Goal: Task Accomplishment & Management: Use online tool/utility

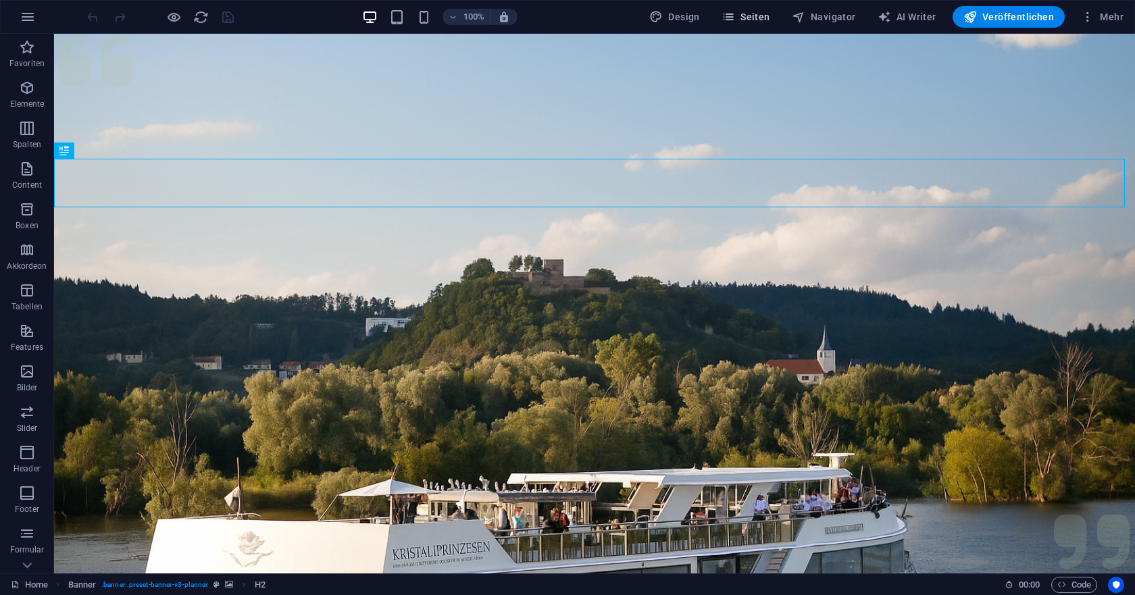
click at [755, 19] on span "Seiten" at bounding box center [746, 17] width 49 height 14
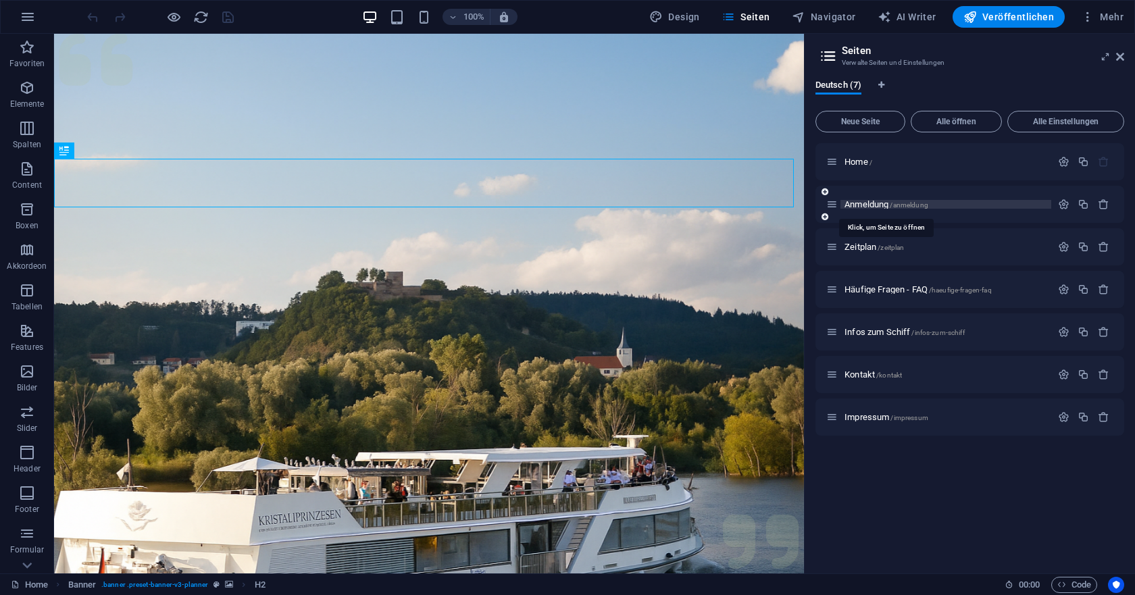
click at [862, 205] on span "Anmeldung /anmeldung" at bounding box center [887, 204] width 84 height 10
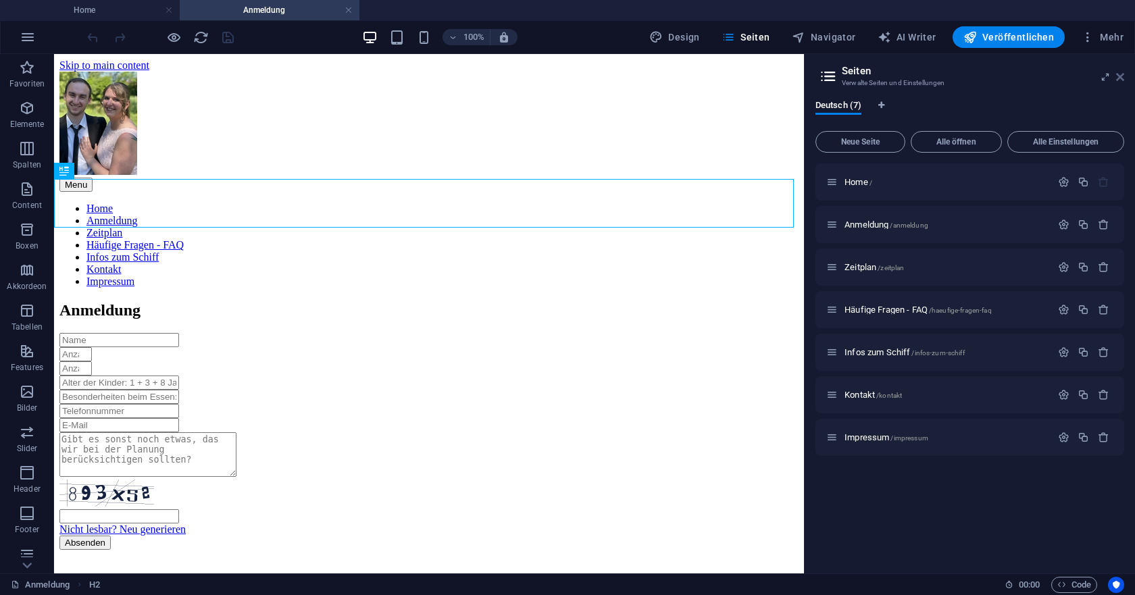
drag, startPoint x: 1122, startPoint y: 74, endPoint x: 1076, endPoint y: 20, distance: 71.4
click at [1122, 74] on icon at bounding box center [1120, 77] width 8 height 11
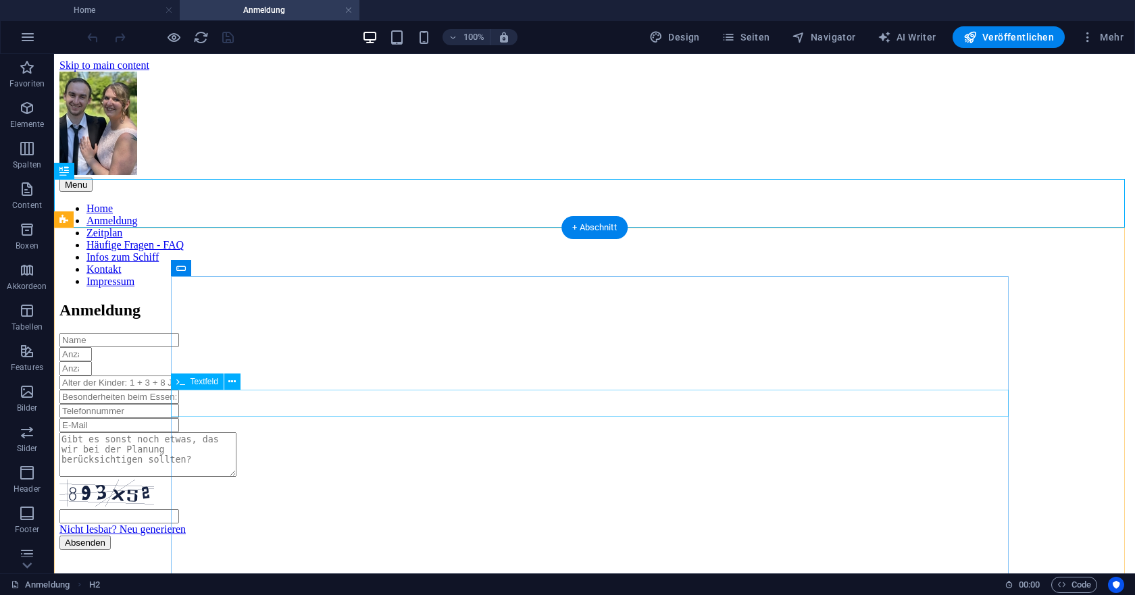
click at [353, 390] on div at bounding box center [594, 383] width 1070 height 14
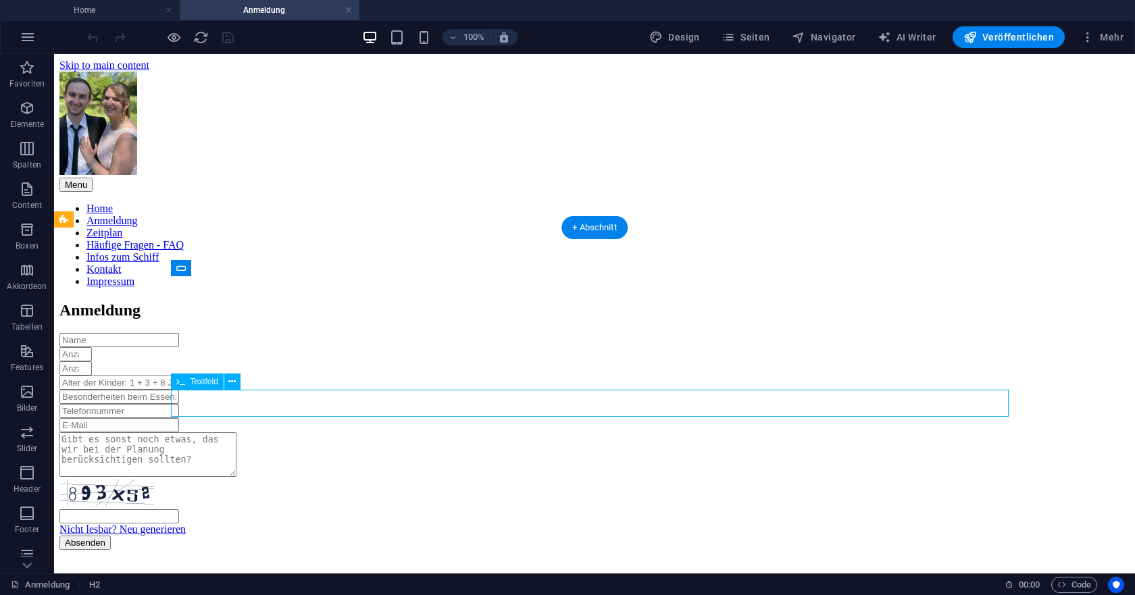
click at [353, 390] on div at bounding box center [594, 383] width 1070 height 14
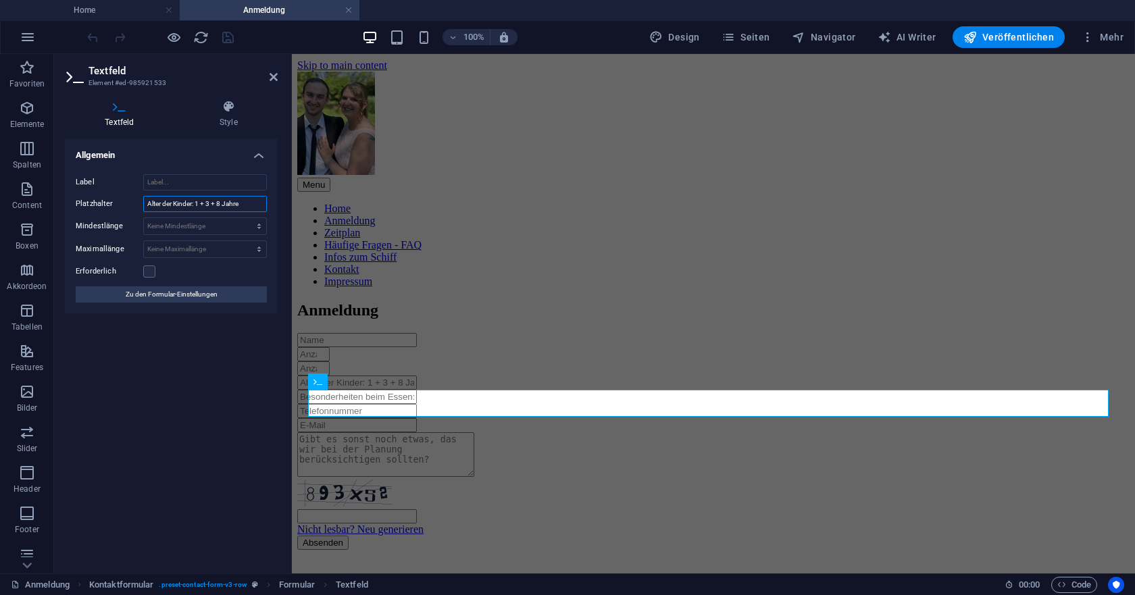
drag, startPoint x: 486, startPoint y: 259, endPoint x: 429, endPoint y: 214, distance: 73.6
click at [249, 205] on input "Alter der Kinder: 1 + 3 + 8 Jahre" at bounding box center [205, 204] width 124 height 16
type input "Alter der Kinder"
click at [493, 333] on div "Nicht lesbar? Neu generieren Absenden" at bounding box center [713, 441] width 832 height 217
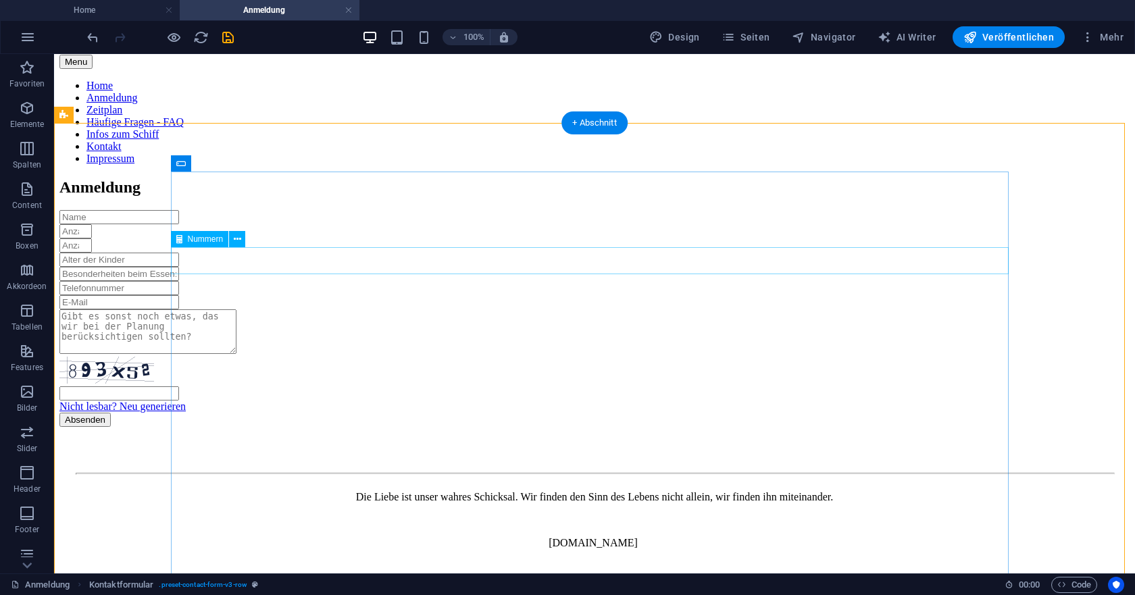
scroll to position [135, 0]
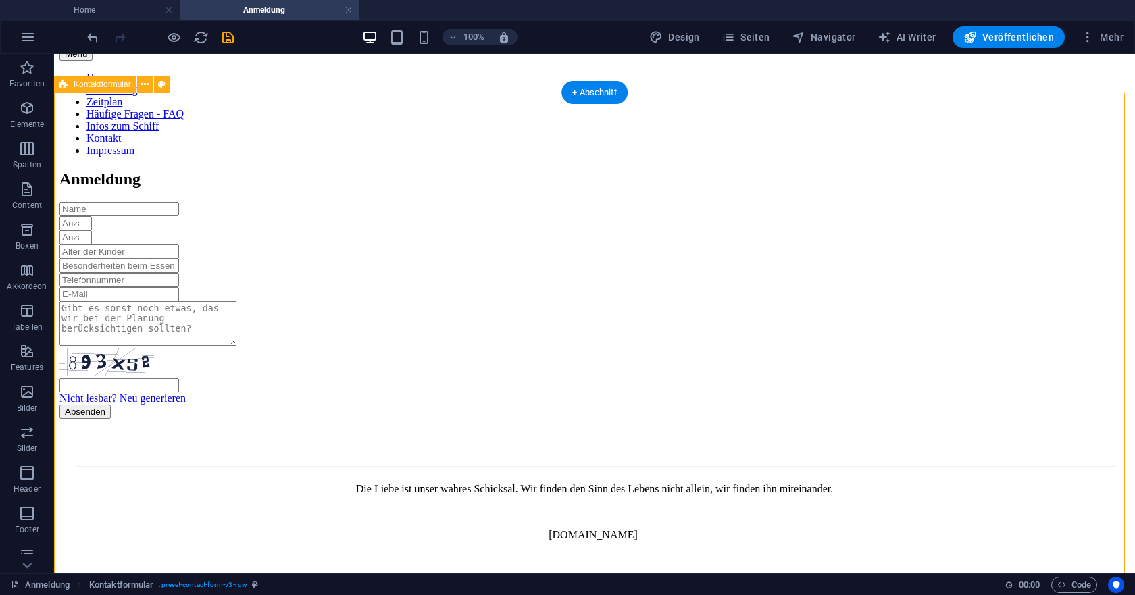
click at [117, 301] on div "Nicht lesbar? Neu generieren Absenden" at bounding box center [594, 310] width 1070 height 217
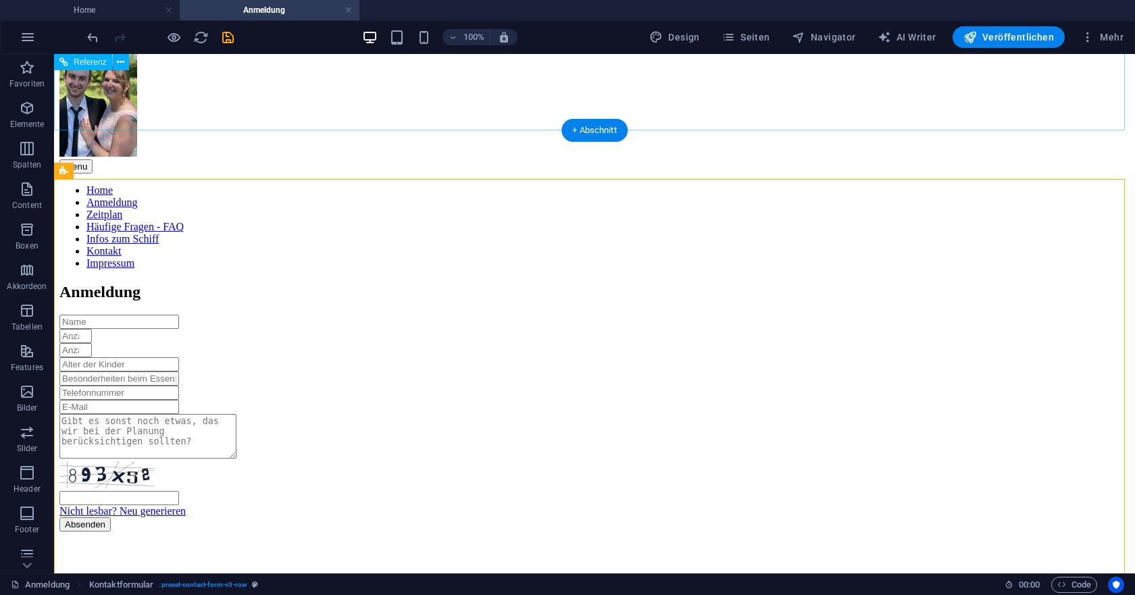
scroll to position [0, 0]
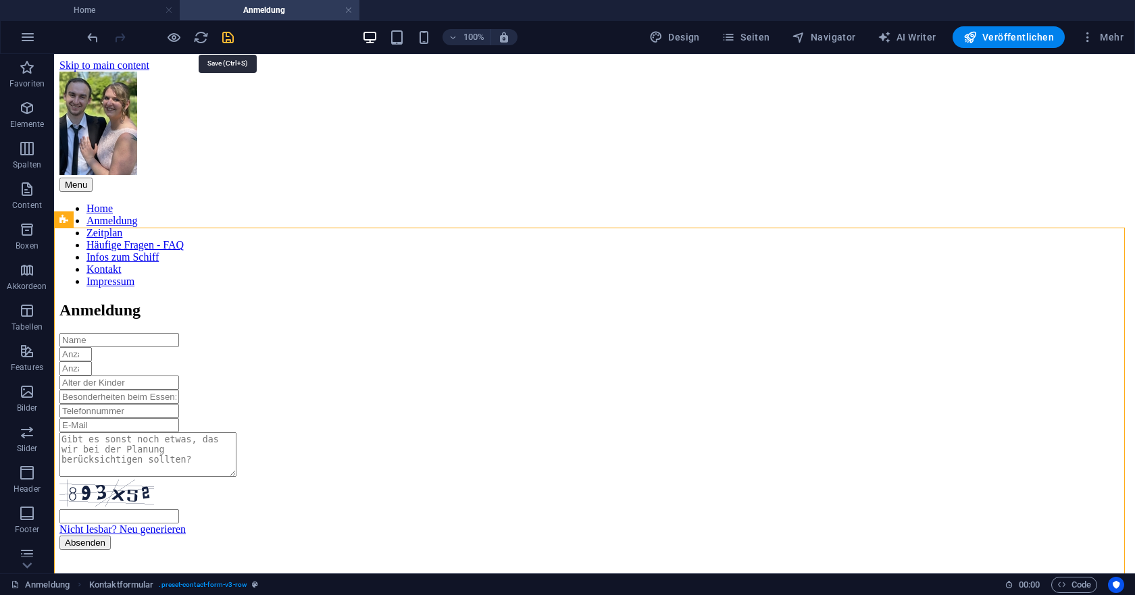
click at [231, 39] on icon "save" at bounding box center [228, 38] width 16 height 16
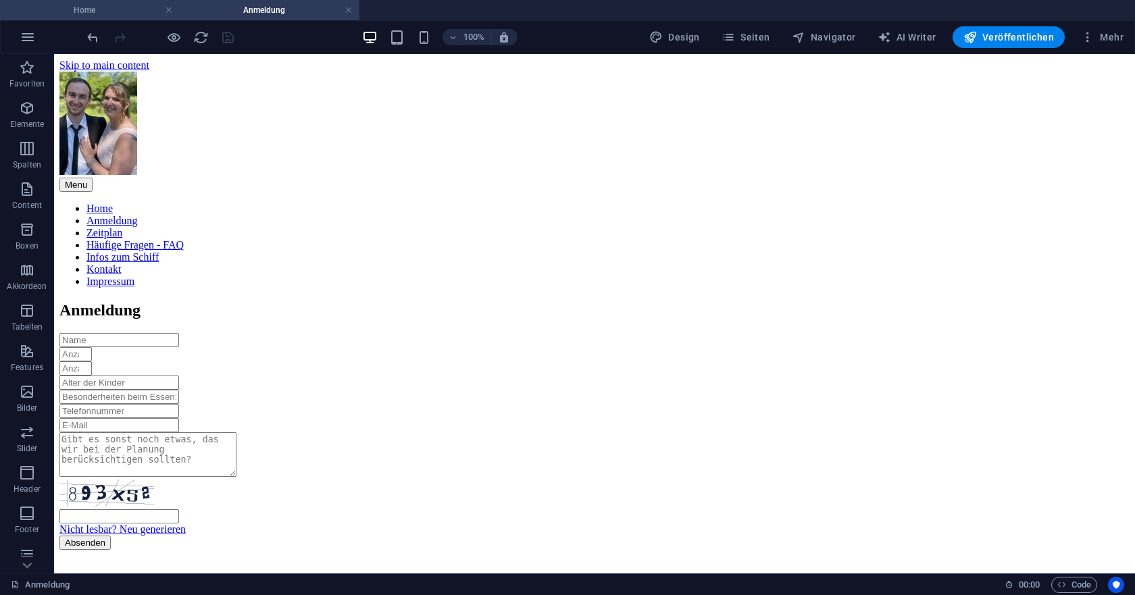
click at [126, 3] on h4 "Home" at bounding box center [90, 10] width 180 height 15
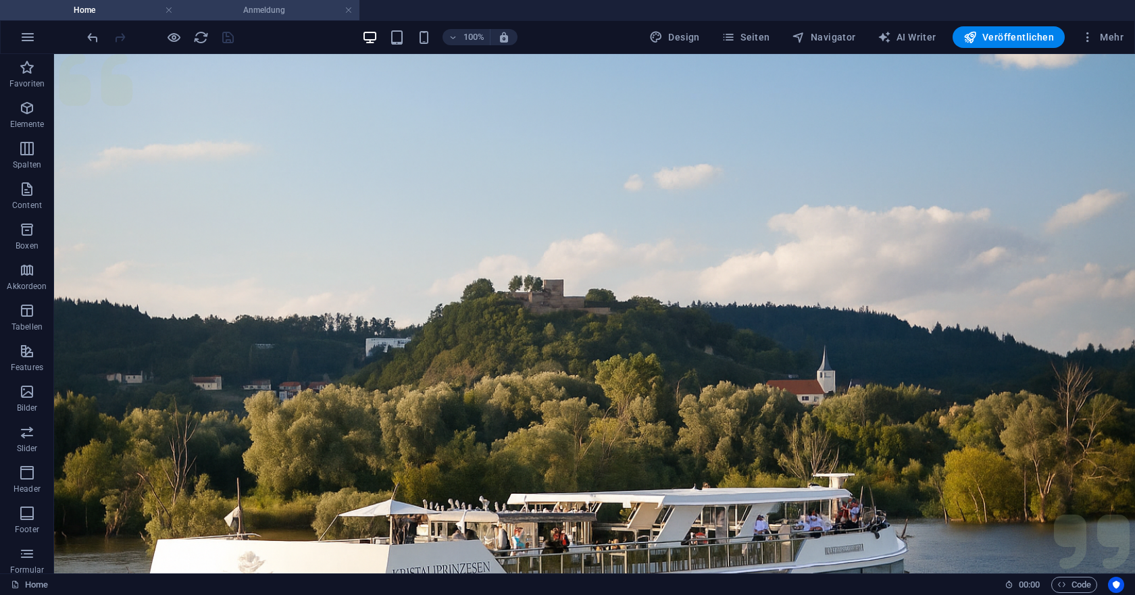
click at [255, 9] on h4 "Anmeldung" at bounding box center [270, 10] width 180 height 15
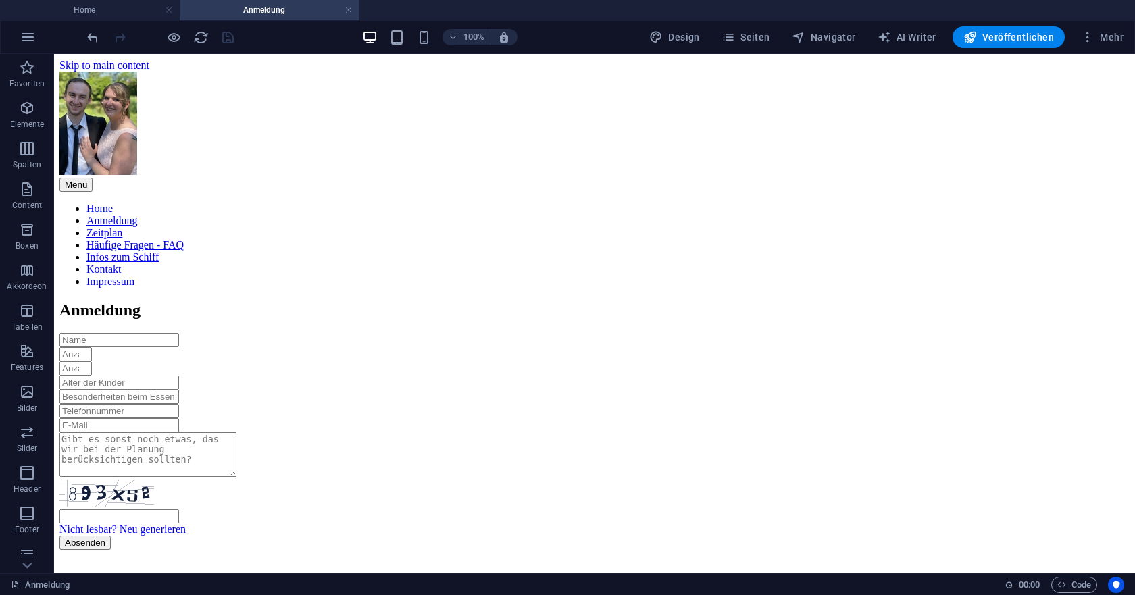
click at [353, 9] on h4 "Anmeldung" at bounding box center [270, 10] width 180 height 15
click at [348, 11] on link at bounding box center [349, 10] width 8 height 13
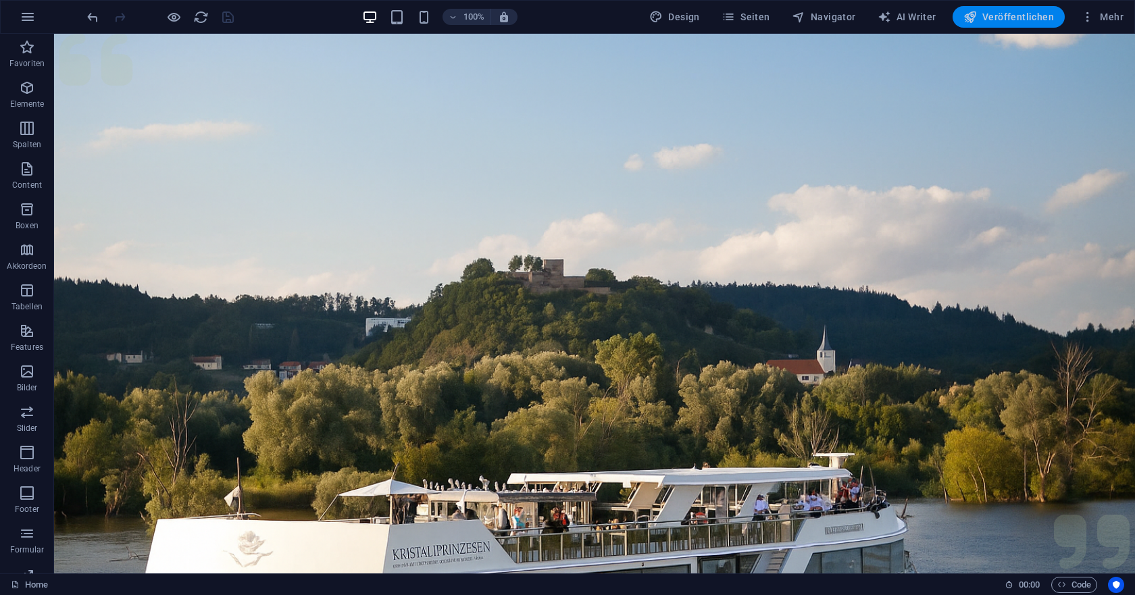
click at [1017, 21] on span "Veröffentlichen" at bounding box center [1009, 17] width 91 height 14
click at [1011, 19] on span "Veröffentlichen" at bounding box center [1009, 17] width 91 height 14
click at [976, 17] on icon "button" at bounding box center [971, 17] width 14 height 14
